Goal: Task Accomplishment & Management: Manage account settings

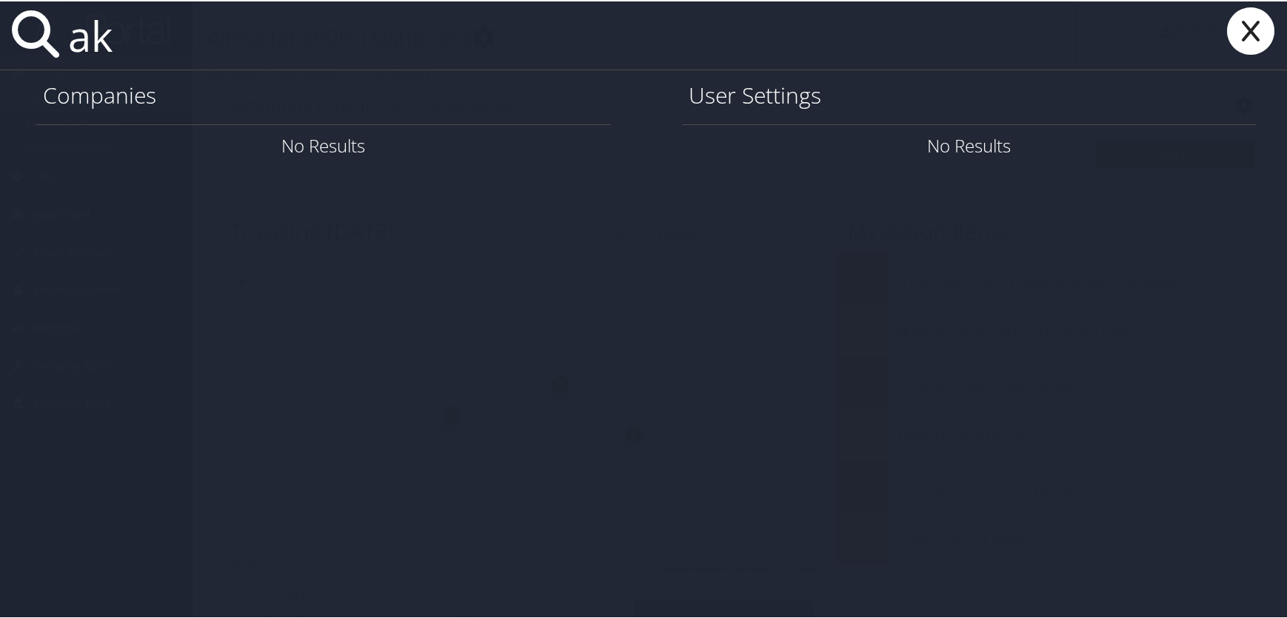
type input "a"
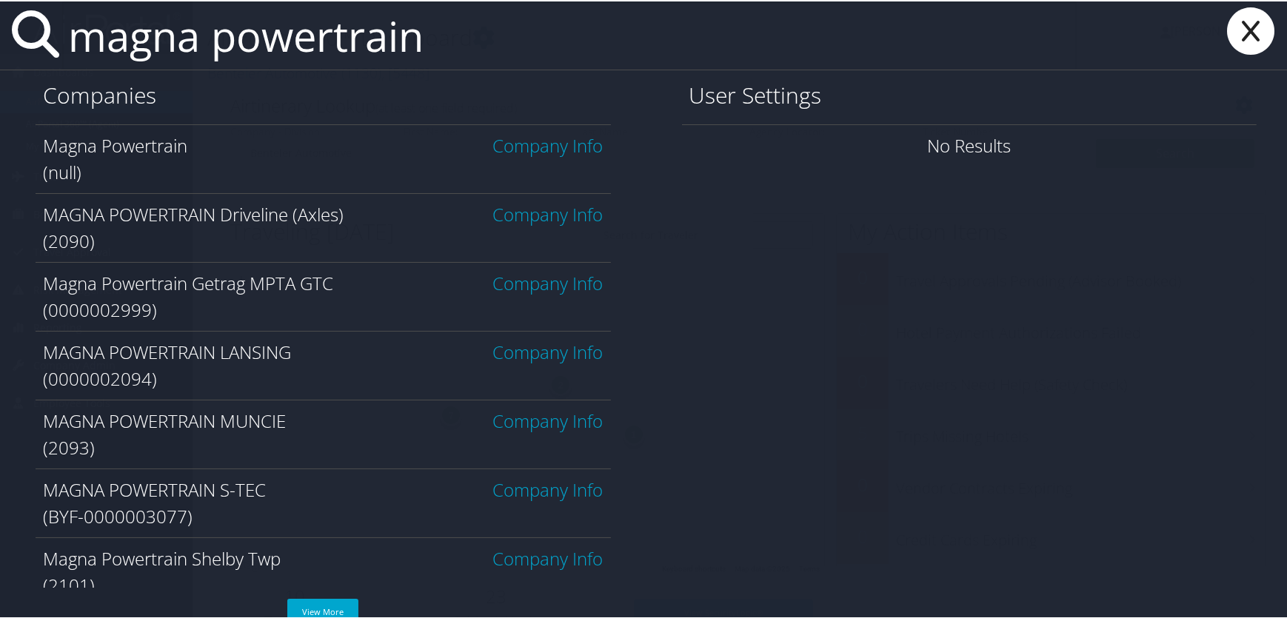
type input "magna powertrain"
click at [518, 213] on link "Company Info" at bounding box center [548, 213] width 110 height 24
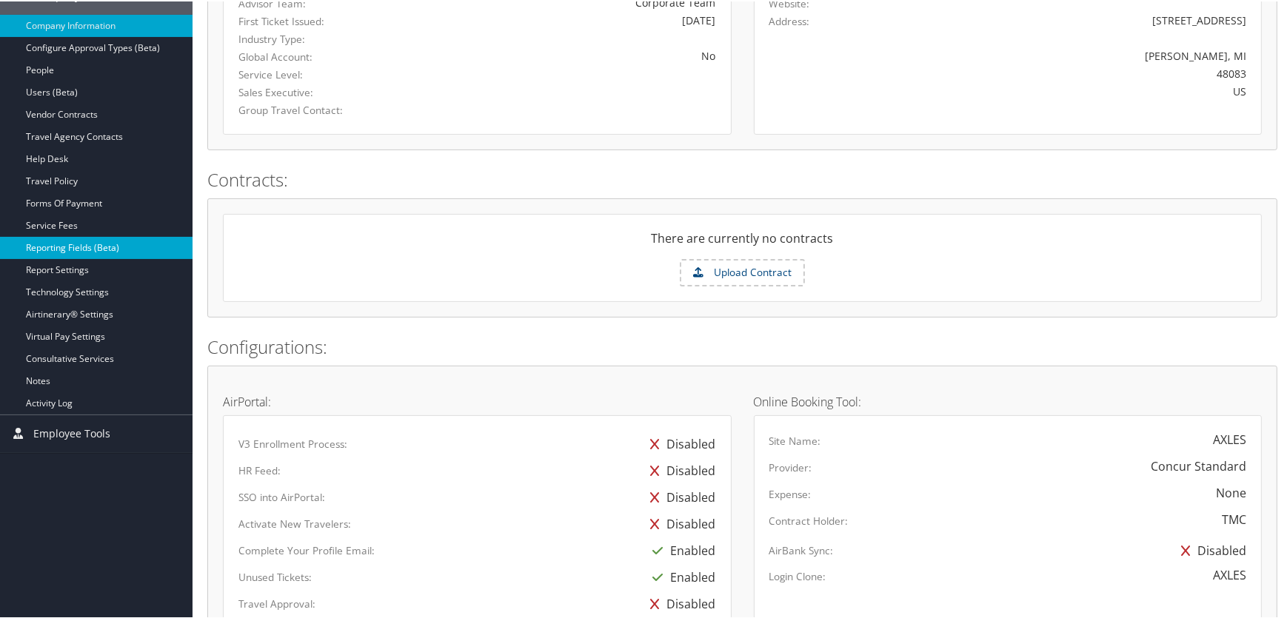
scroll to position [336, 0]
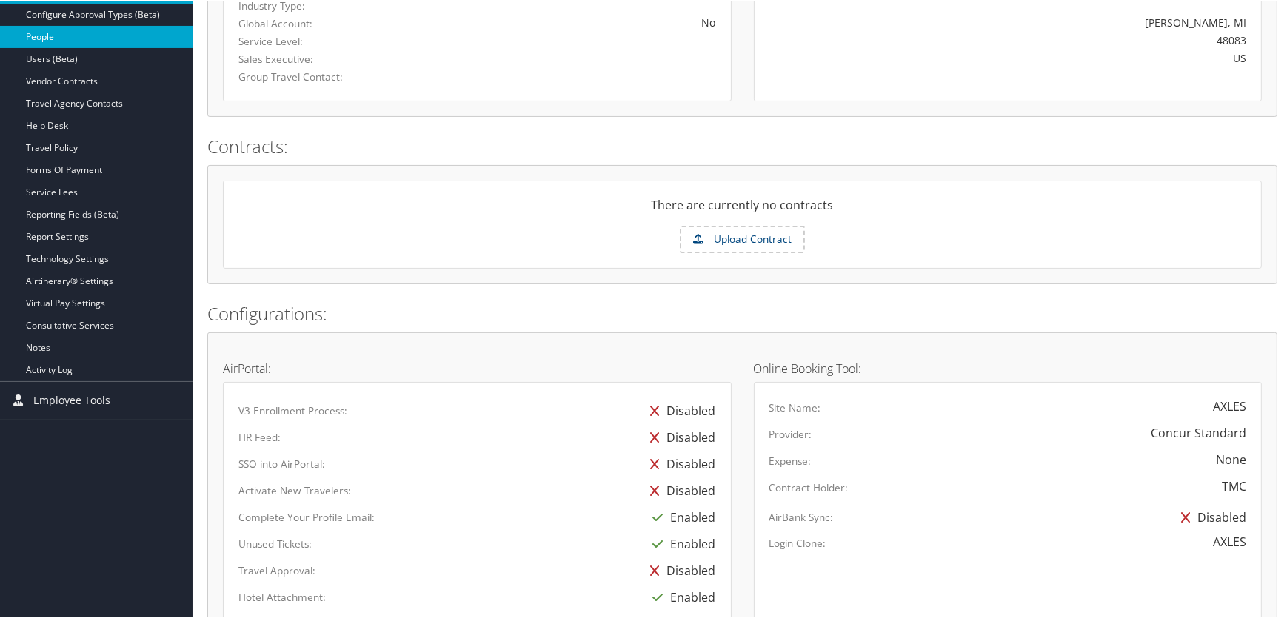
click at [45, 33] on link "People" at bounding box center [96, 35] width 192 height 22
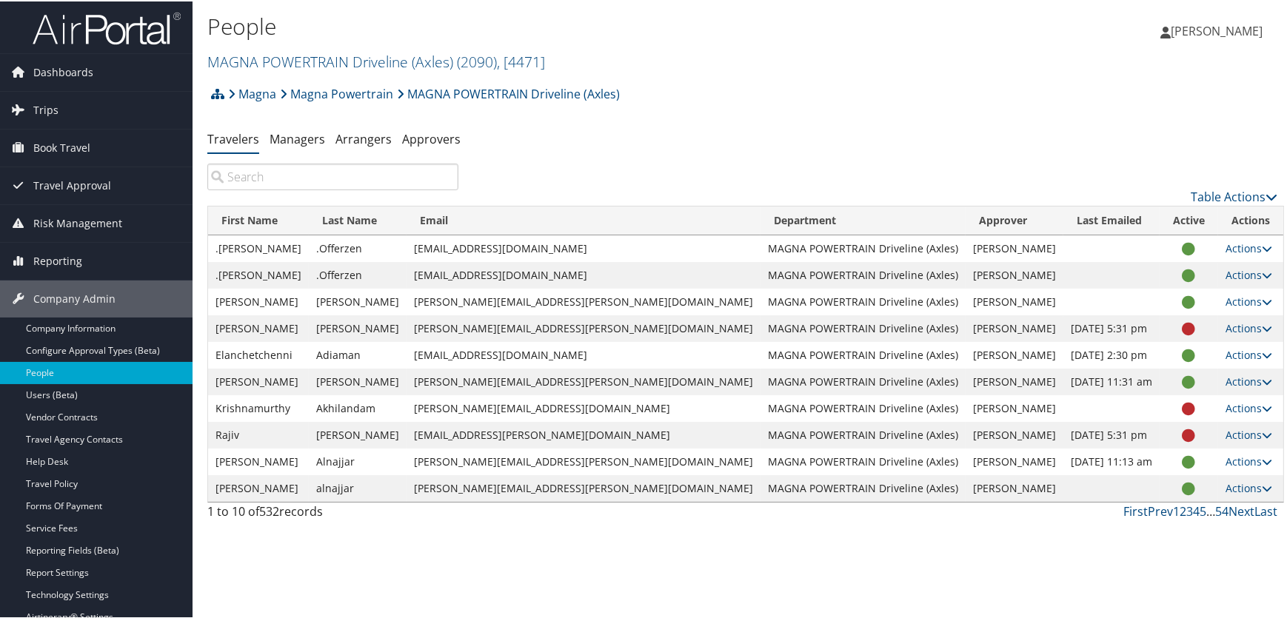
click at [266, 171] on input "search" at bounding box center [332, 175] width 251 height 27
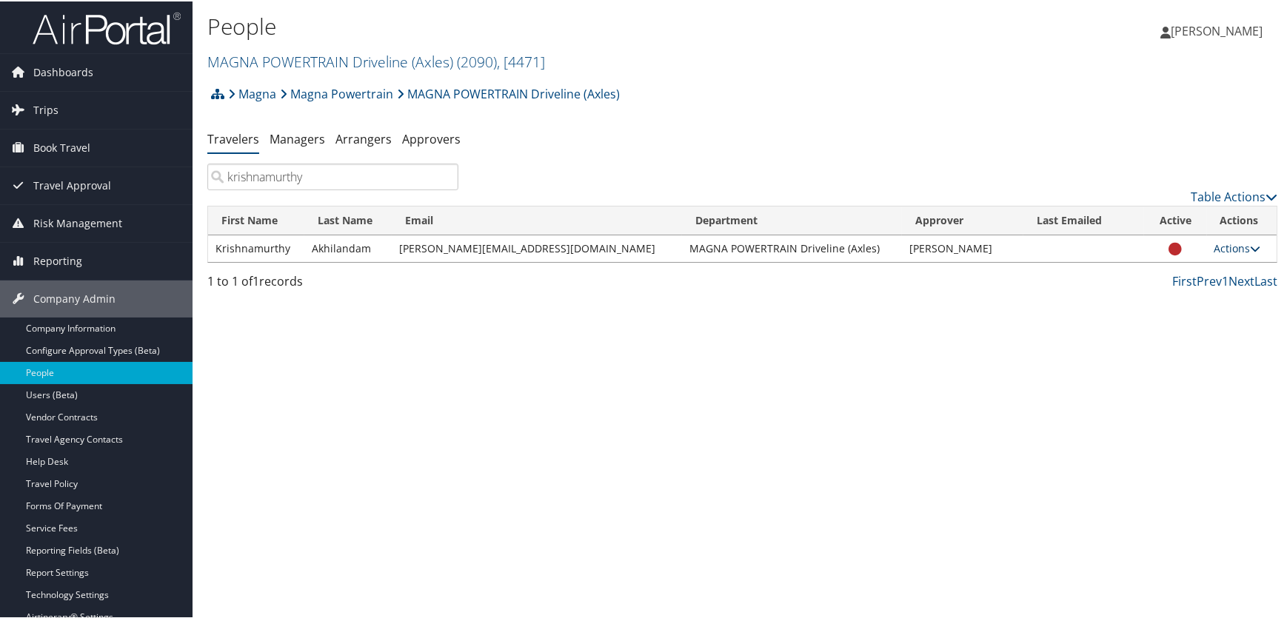
type input "krishnamurthy"
click at [1215, 244] on link "Actions" at bounding box center [1237, 247] width 47 height 14
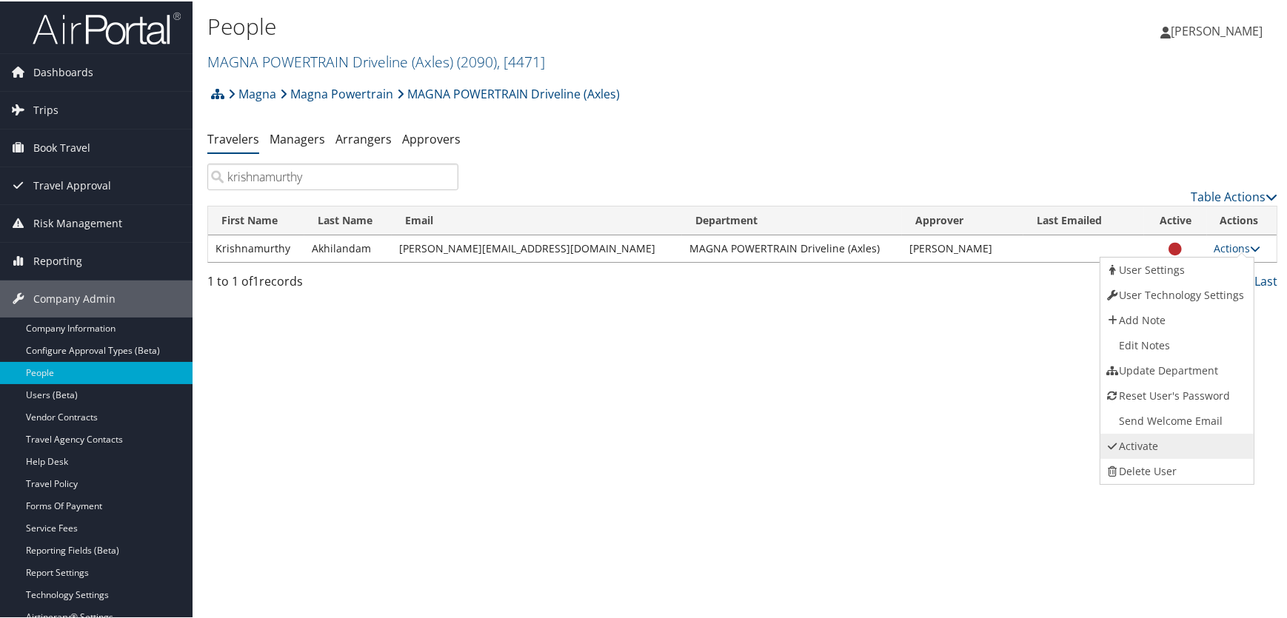
click at [1136, 443] on link "Activate" at bounding box center [1175, 444] width 150 height 25
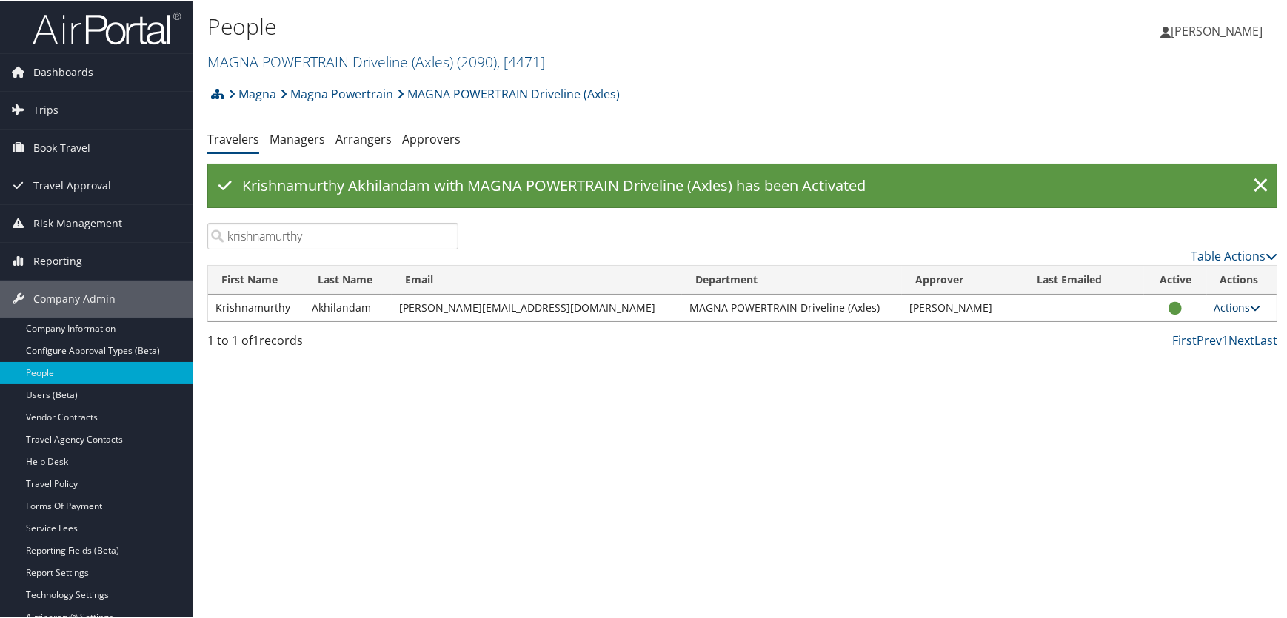
click at [1218, 305] on link "Actions" at bounding box center [1237, 306] width 47 height 14
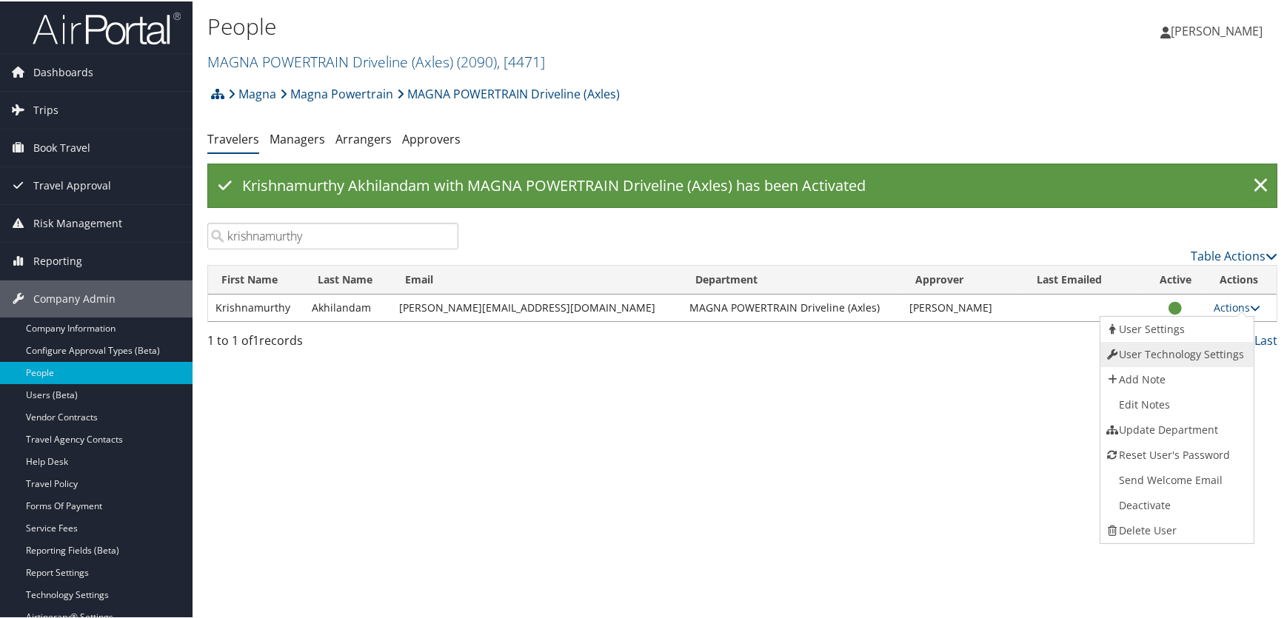
click at [1144, 349] on link "User Technology Settings" at bounding box center [1175, 353] width 150 height 25
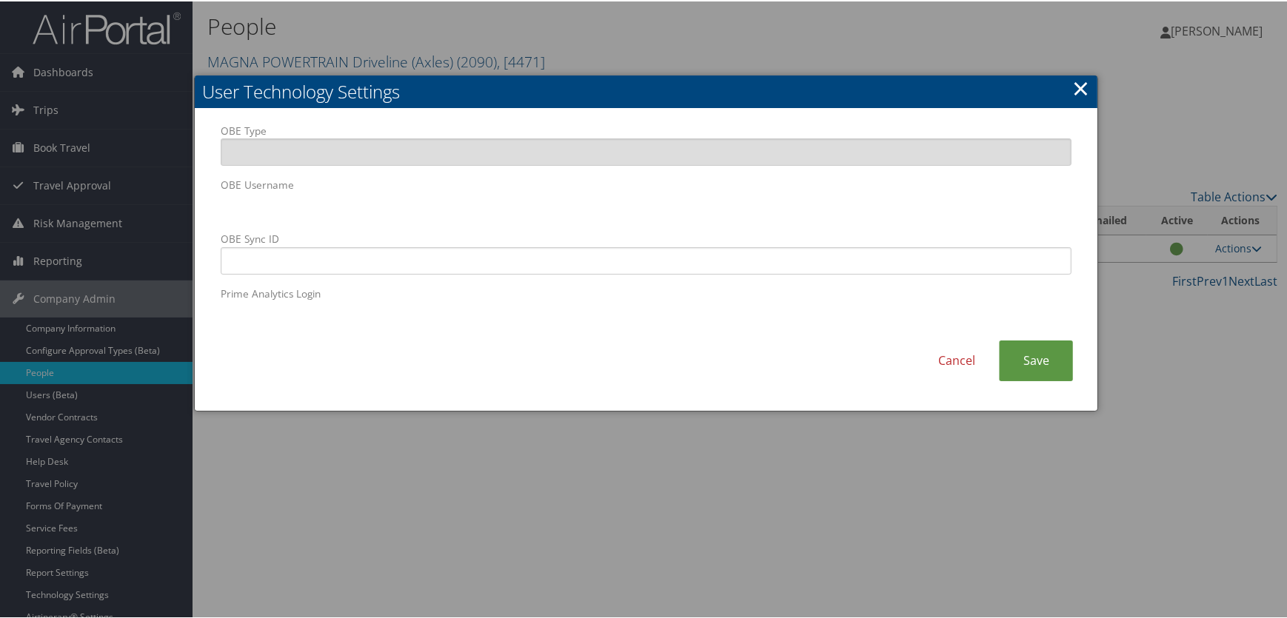
click at [45, 194] on body "Menu Dashboards ► AirPortal 360™ (Manager) AirPortal 360™ (Agent) My Travel Das…" at bounding box center [646, 309] width 1292 height 618
click at [475, 258] on input "OBE Sync ID" at bounding box center [646, 259] width 851 height 27
paste input "akhil.krishna@magna.hmhf"
type input "akhil.krishna@magna.hmhf"
click at [1038, 367] on link "Save" at bounding box center [1036, 359] width 74 height 41
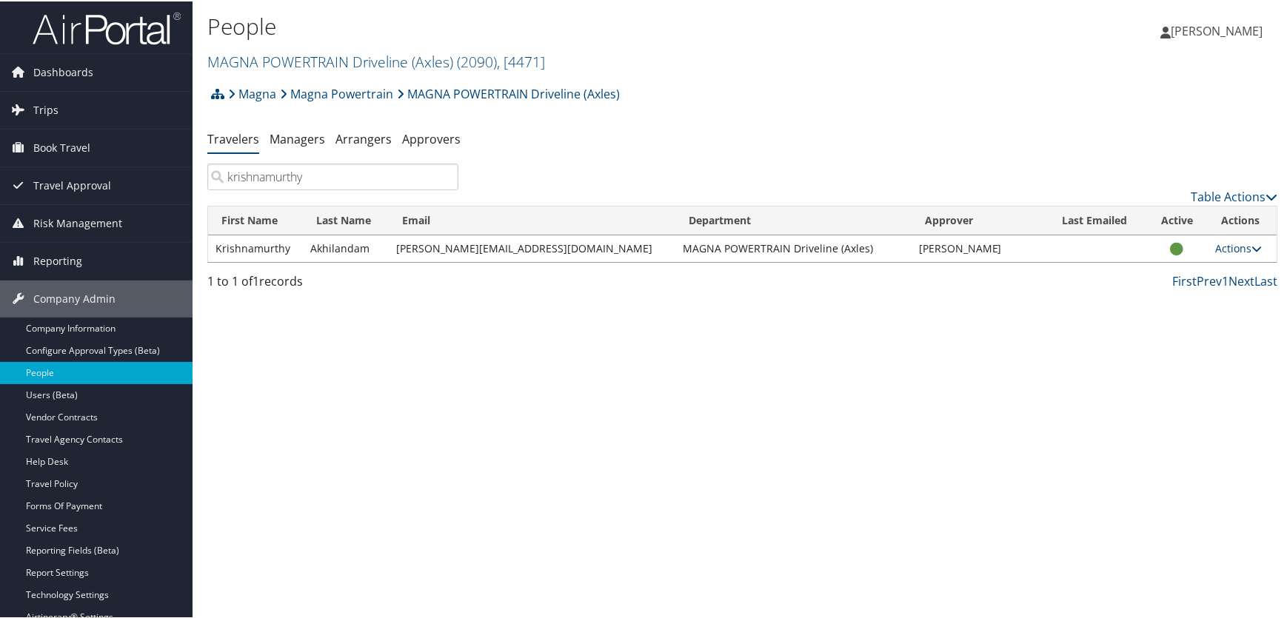
click at [1215, 245] on link "Actions" at bounding box center [1238, 247] width 47 height 14
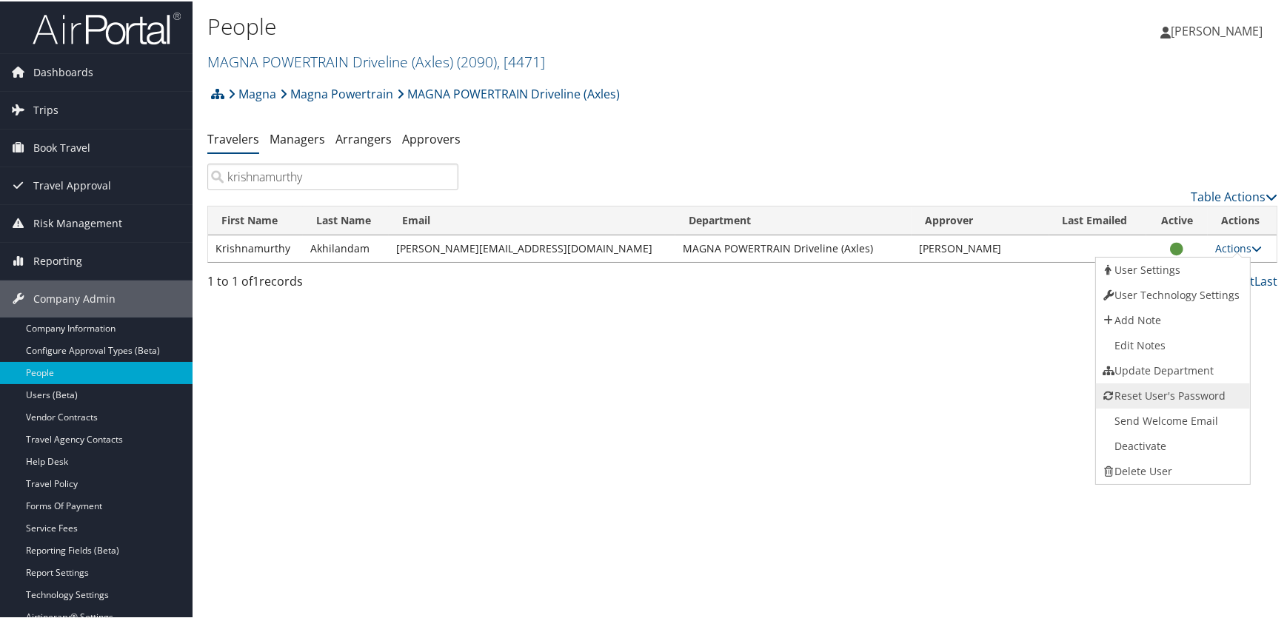
click at [1146, 393] on link "Reset User's Password" at bounding box center [1171, 394] width 150 height 25
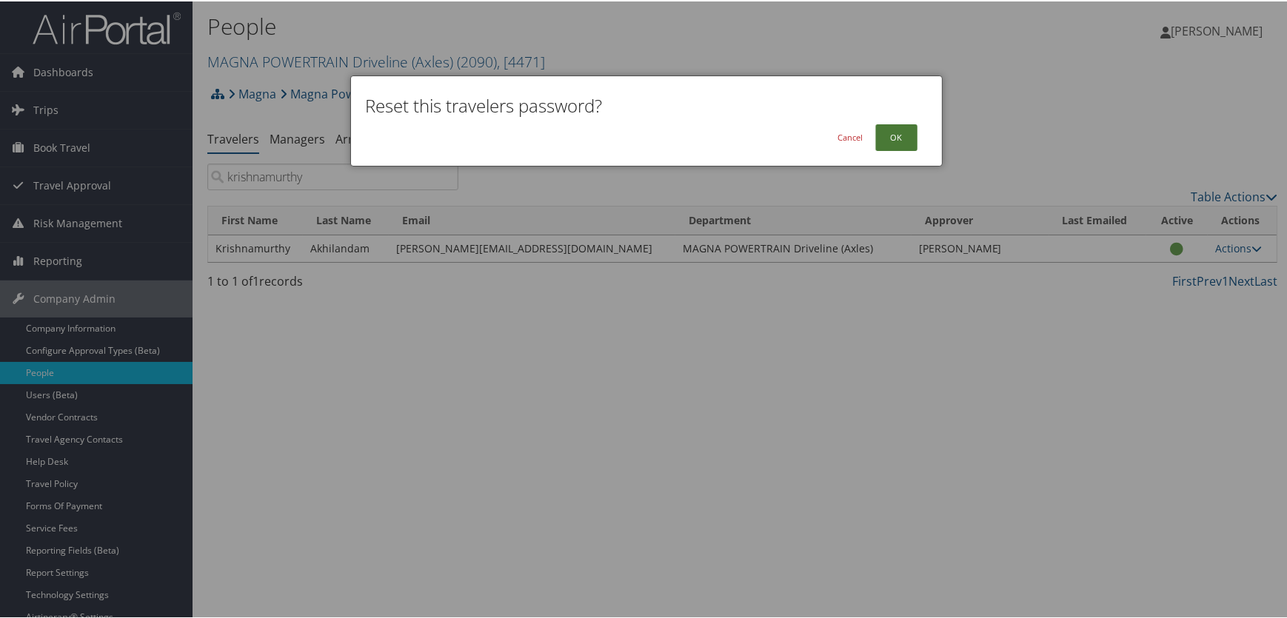
click at [899, 143] on button "OK" at bounding box center [896, 136] width 42 height 27
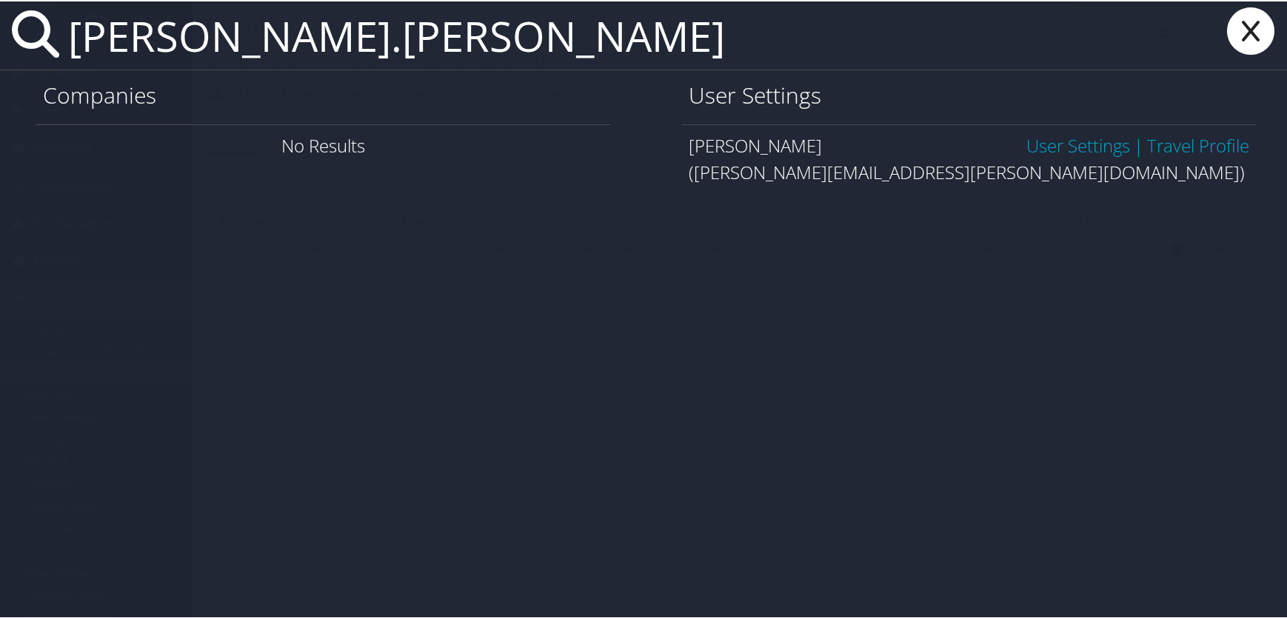
type input "anne.nagy"
click at [1073, 142] on link "User Settings" at bounding box center [1078, 144] width 104 height 24
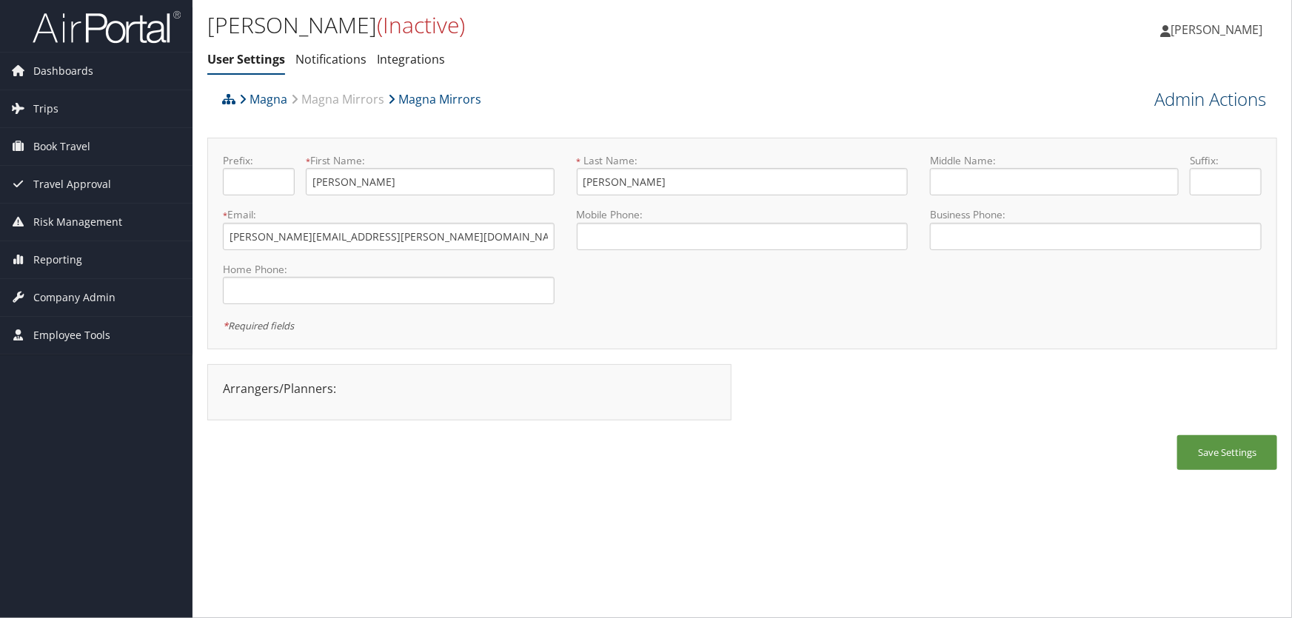
click at [1173, 96] on link "Admin Actions" at bounding box center [1210, 99] width 112 height 25
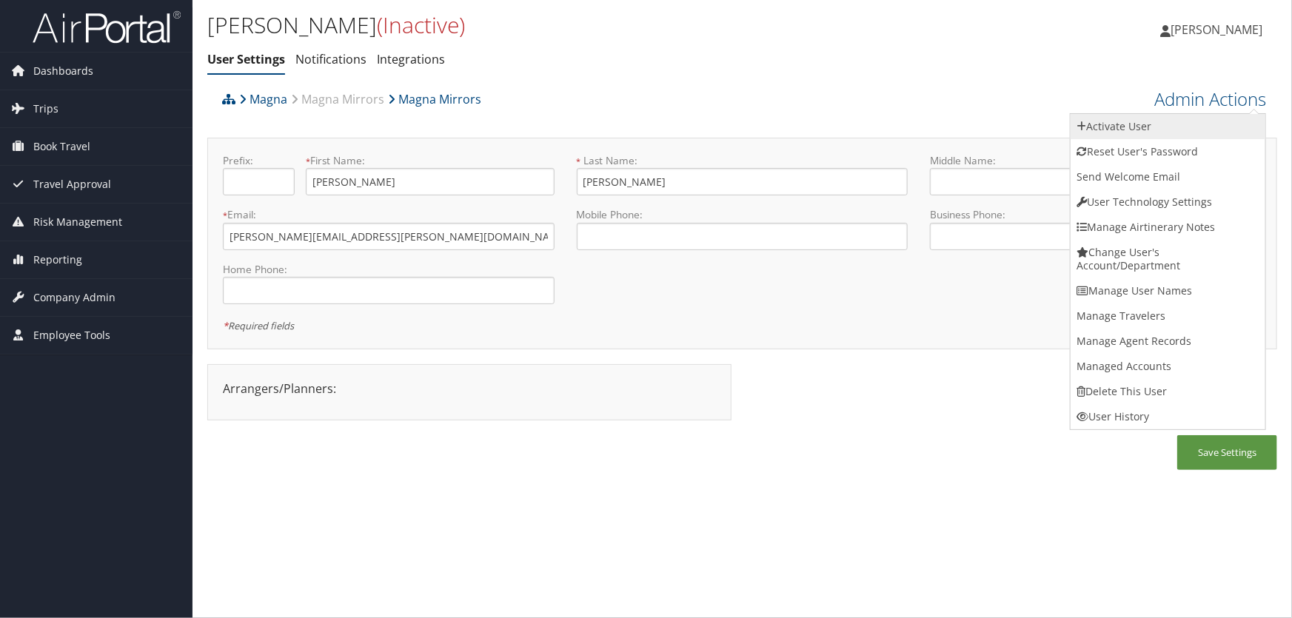
click at [1121, 126] on link "Activate User" at bounding box center [1167, 126] width 195 height 25
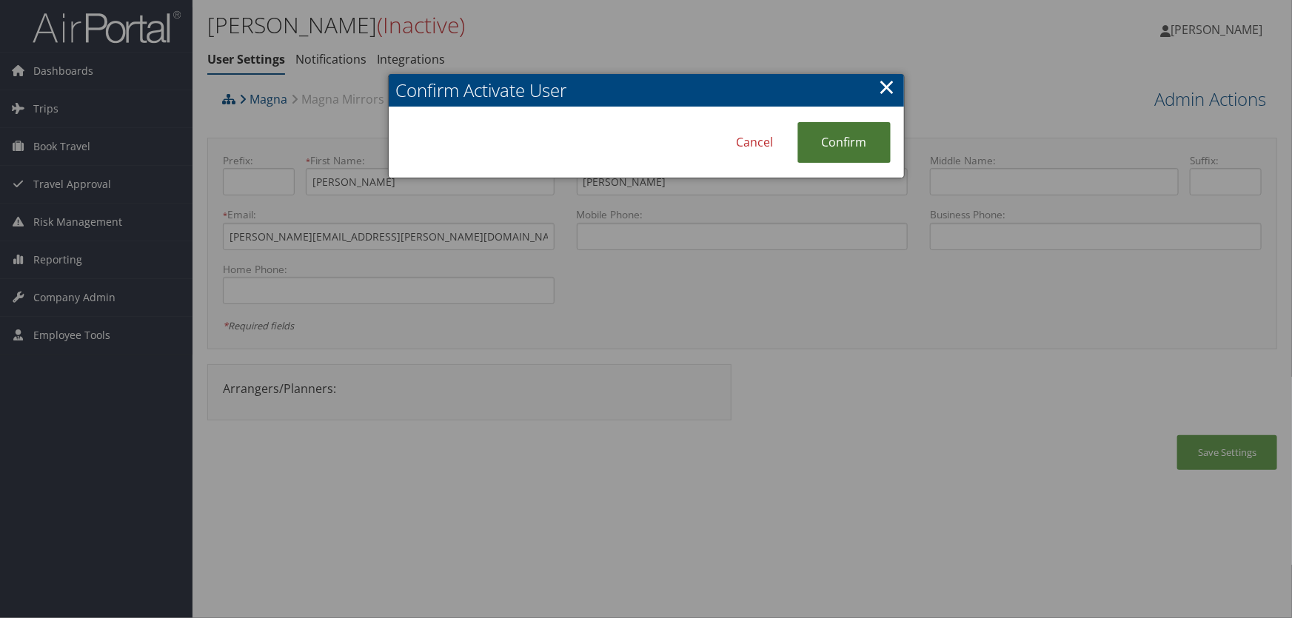
click at [836, 135] on link "Confirm" at bounding box center [843, 142] width 93 height 41
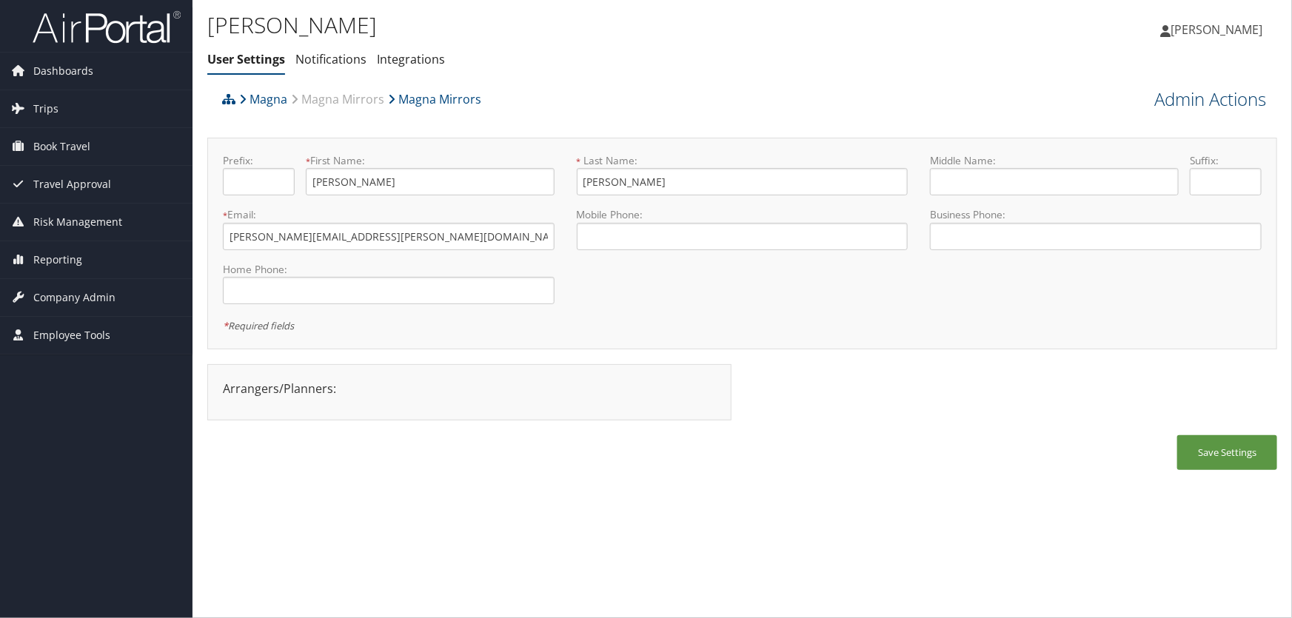
click at [1184, 93] on link "Admin Actions" at bounding box center [1210, 99] width 112 height 25
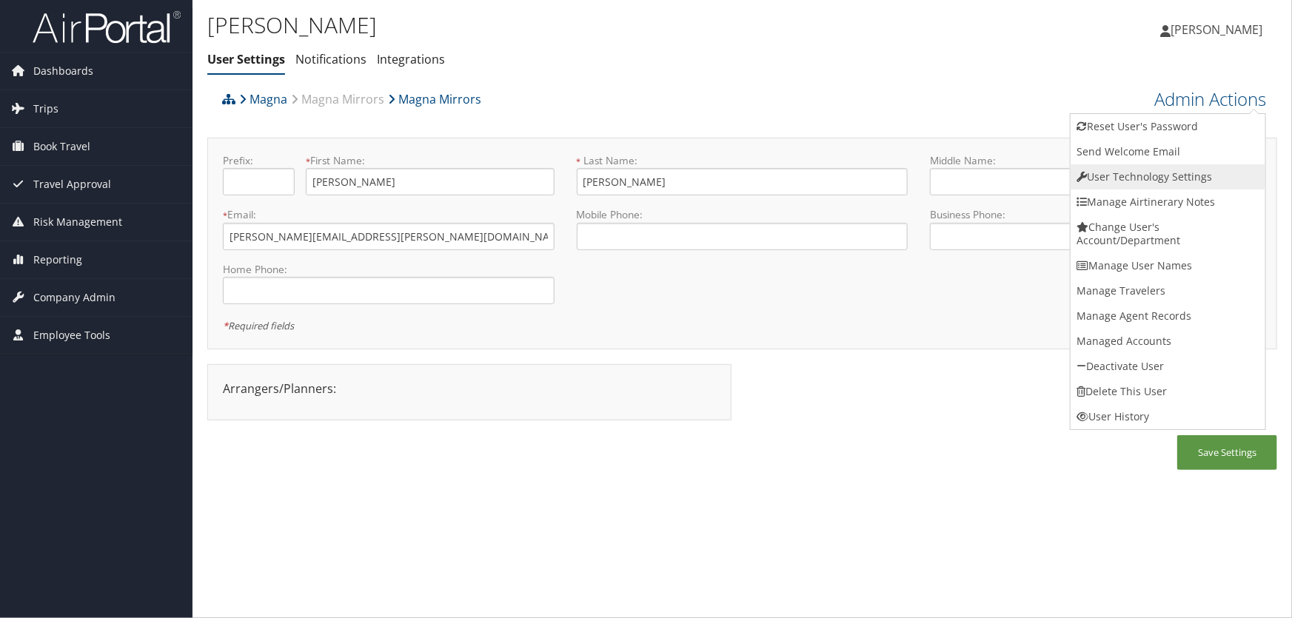
click at [1145, 172] on link "User Technology Settings" at bounding box center [1167, 176] width 195 height 25
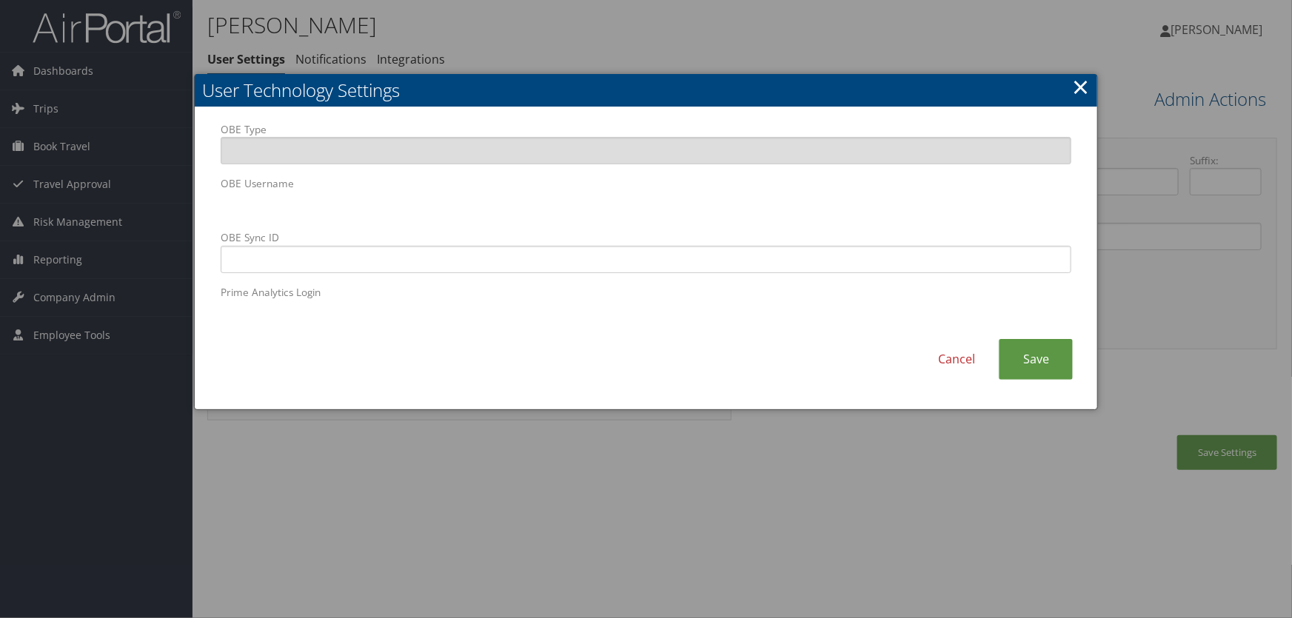
click at [0, 223] on body "Menu Dashboards ► AirPortal 360™ (Manager) AirPortal 360™ (Agent) My Travel Das…" at bounding box center [646, 309] width 1292 height 618
click at [486, 267] on input "OBE Sync ID" at bounding box center [646, 259] width 851 height 27
paste input "anne.nagy@magna.hmhf"
type input "anne.nagy@magna.hmhf"
click at [1040, 359] on link "Save" at bounding box center [1036, 359] width 74 height 41
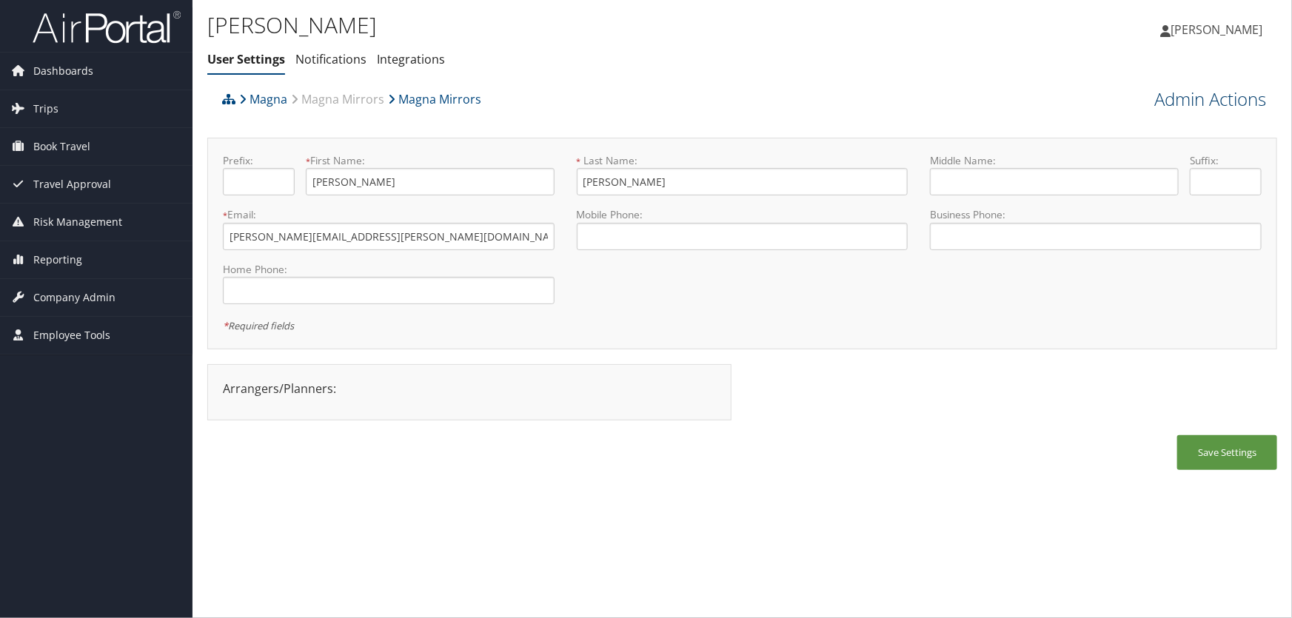
click at [1207, 100] on link "Admin Actions" at bounding box center [1210, 99] width 112 height 25
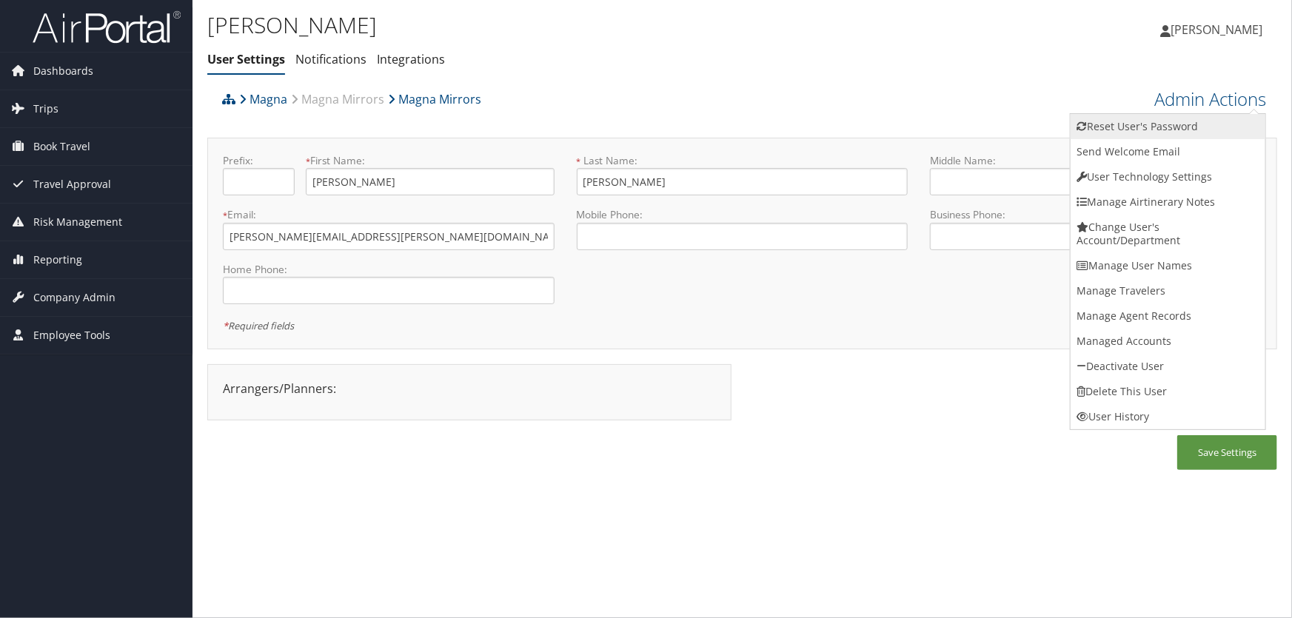
click at [1127, 133] on link "Reset User's Password" at bounding box center [1167, 126] width 195 height 25
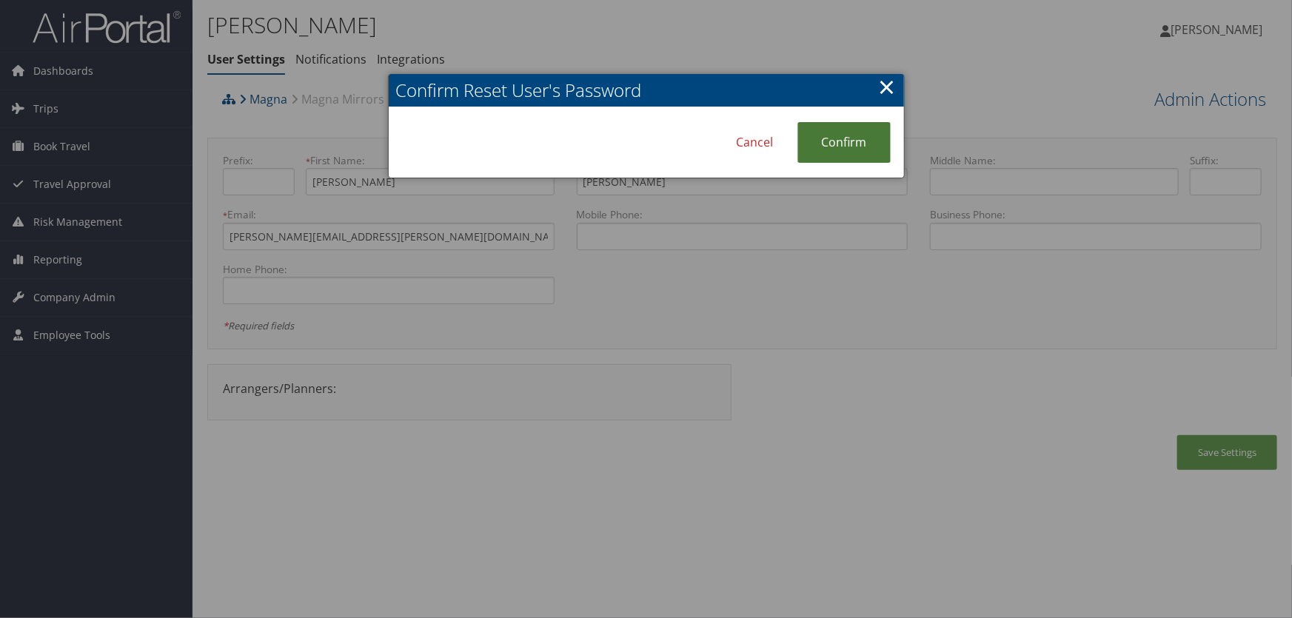
click at [838, 144] on link "Confirm" at bounding box center [843, 142] width 93 height 41
